Goal: Check status: Check status

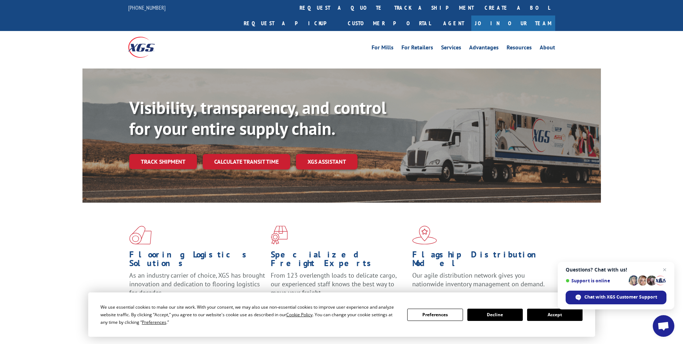
click at [545, 312] on button "Accept" at bounding box center [554, 314] width 55 height 12
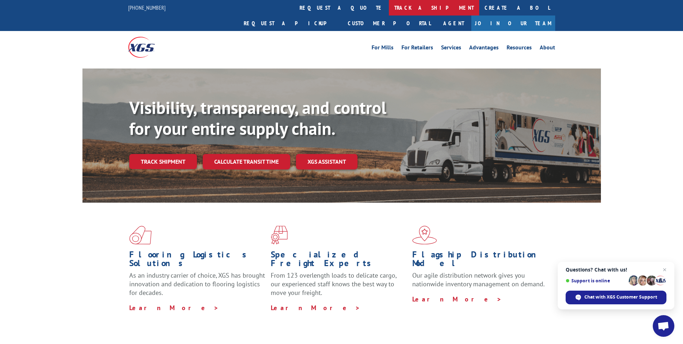
click at [389, 11] on link "track a shipment" at bounding box center [434, 7] width 90 height 15
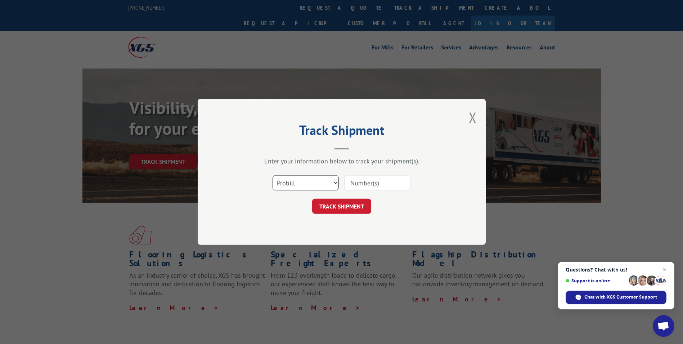
click at [326, 182] on select "Select category... Probill BOL PO" at bounding box center [306, 182] width 66 height 15
select select "bol"
click at [273, 175] on select "Select category... Probill BOL PO" at bounding box center [306, 182] width 66 height 15
click at [355, 185] on input at bounding box center [377, 182] width 66 height 15
paste input "5470623"
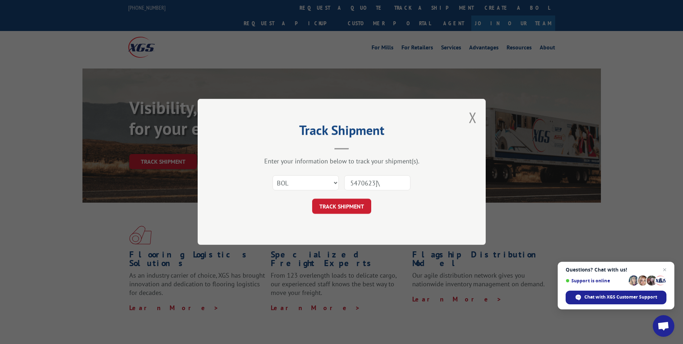
type input "5470623]\"
click at [312, 199] on button "TRACK SHIPMENT" at bounding box center [341, 206] width 59 height 15
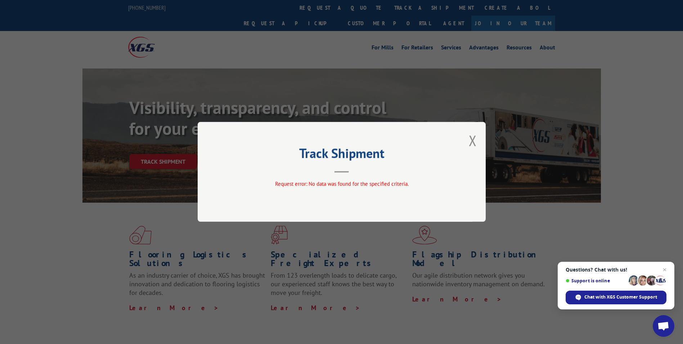
click at [198, 96] on div "Track Shipment Request error: No data was found for the specified criteria." at bounding box center [341, 172] width 683 height 344
click at [473, 140] on button "Close modal" at bounding box center [473, 140] width 8 height 19
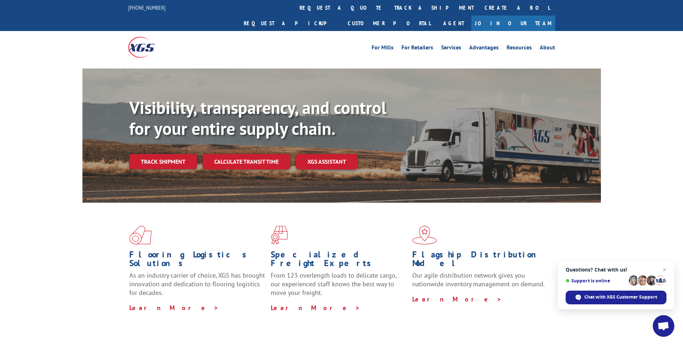
click at [389, 8] on link "track a shipment" at bounding box center [434, 7] width 90 height 15
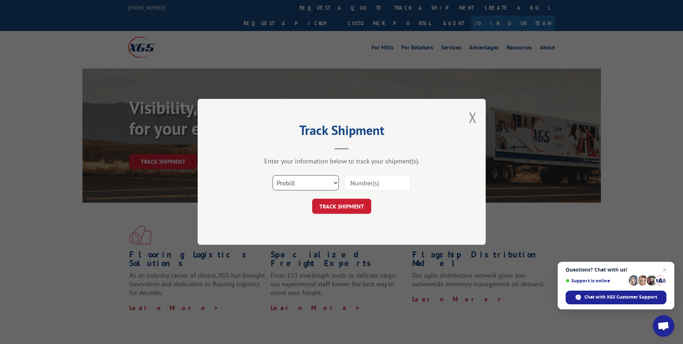
click at [339, 184] on select "Select category... Probill BOL PO" at bounding box center [306, 182] width 66 height 15
select select "po"
click at [273, 175] on select "Select category... Probill BOL PO" at bounding box center [306, 182] width 66 height 15
click at [357, 182] on input at bounding box center [377, 182] width 66 height 15
paste input "17548877"
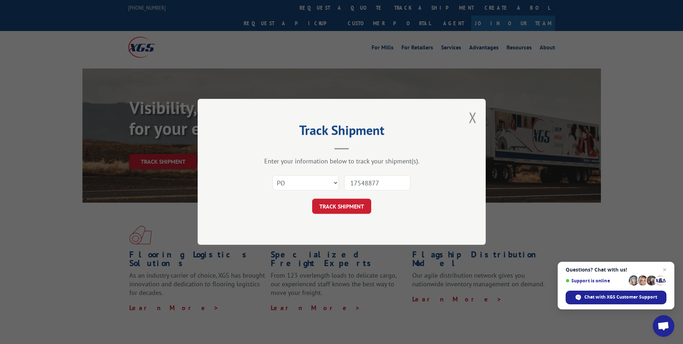
type input "17548877"
click at [312, 199] on button "TRACK SHIPMENT" at bounding box center [341, 206] width 59 height 15
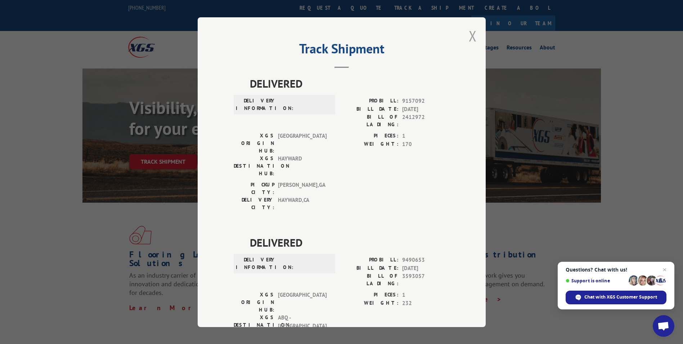
click at [469, 36] on button "Close modal" at bounding box center [473, 35] width 8 height 19
